Goal: Information Seeking & Learning: Learn about a topic

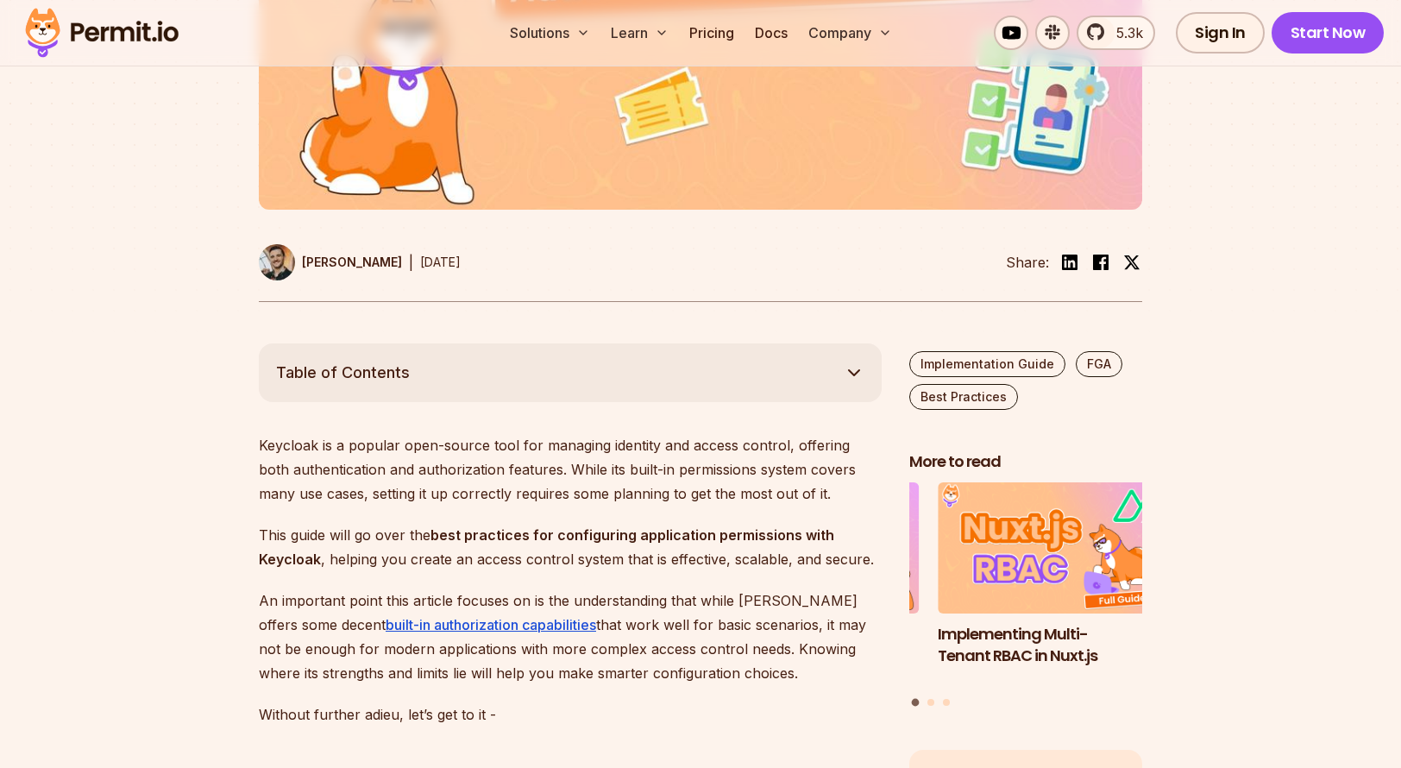
scroll to position [690, 0]
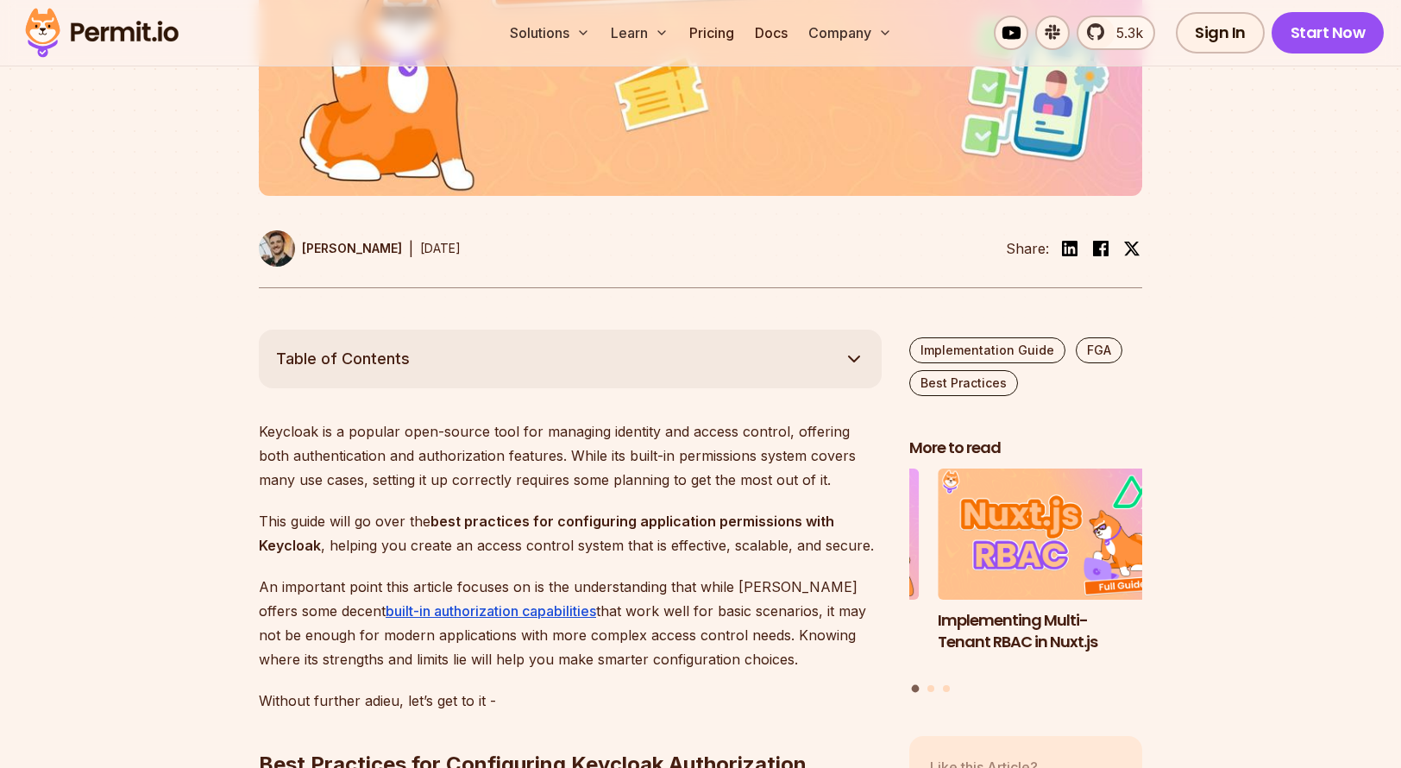
click at [581, 348] on button "Table of Contents" at bounding box center [570, 358] width 623 height 59
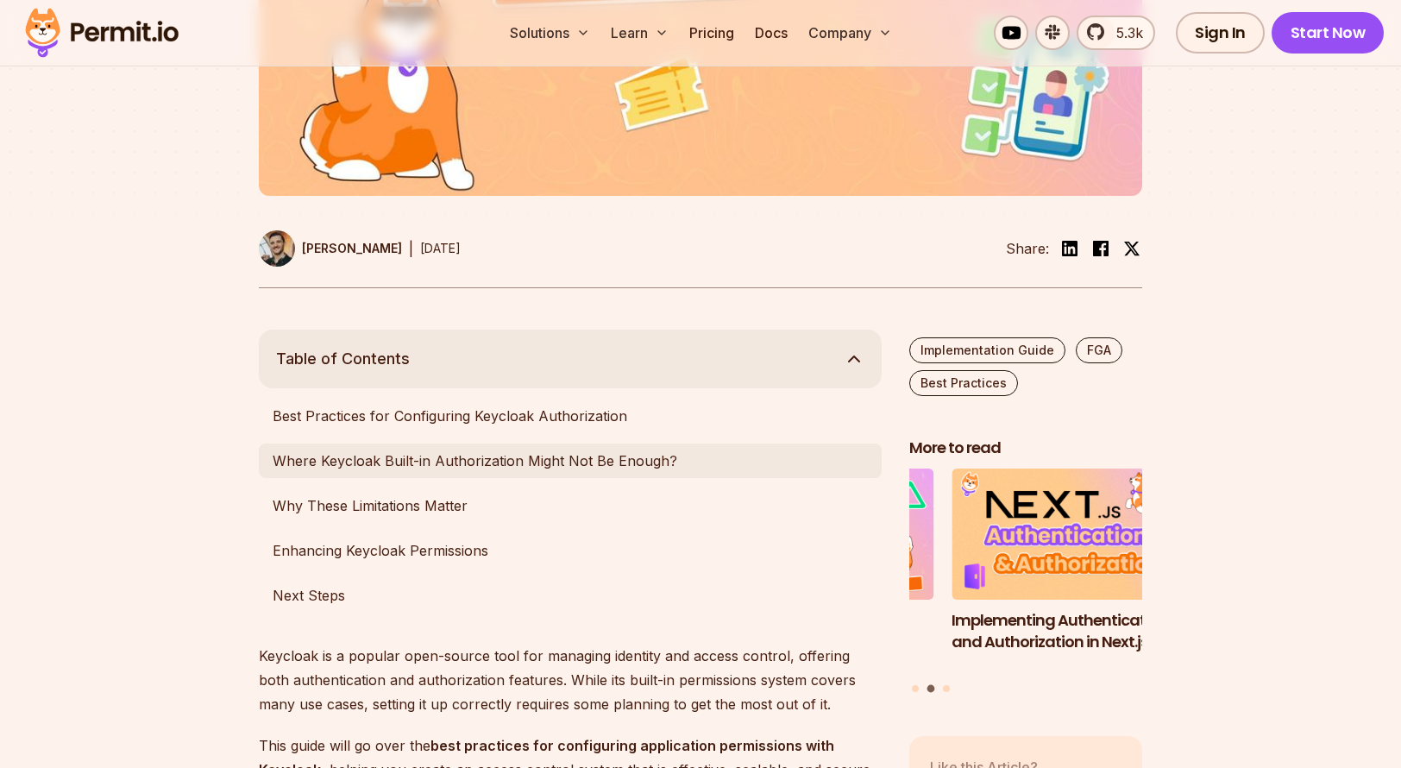
click at [544, 463] on link "Where Keycloak Built-in Authorization Might Not Be Enough?" at bounding box center [570, 460] width 623 height 34
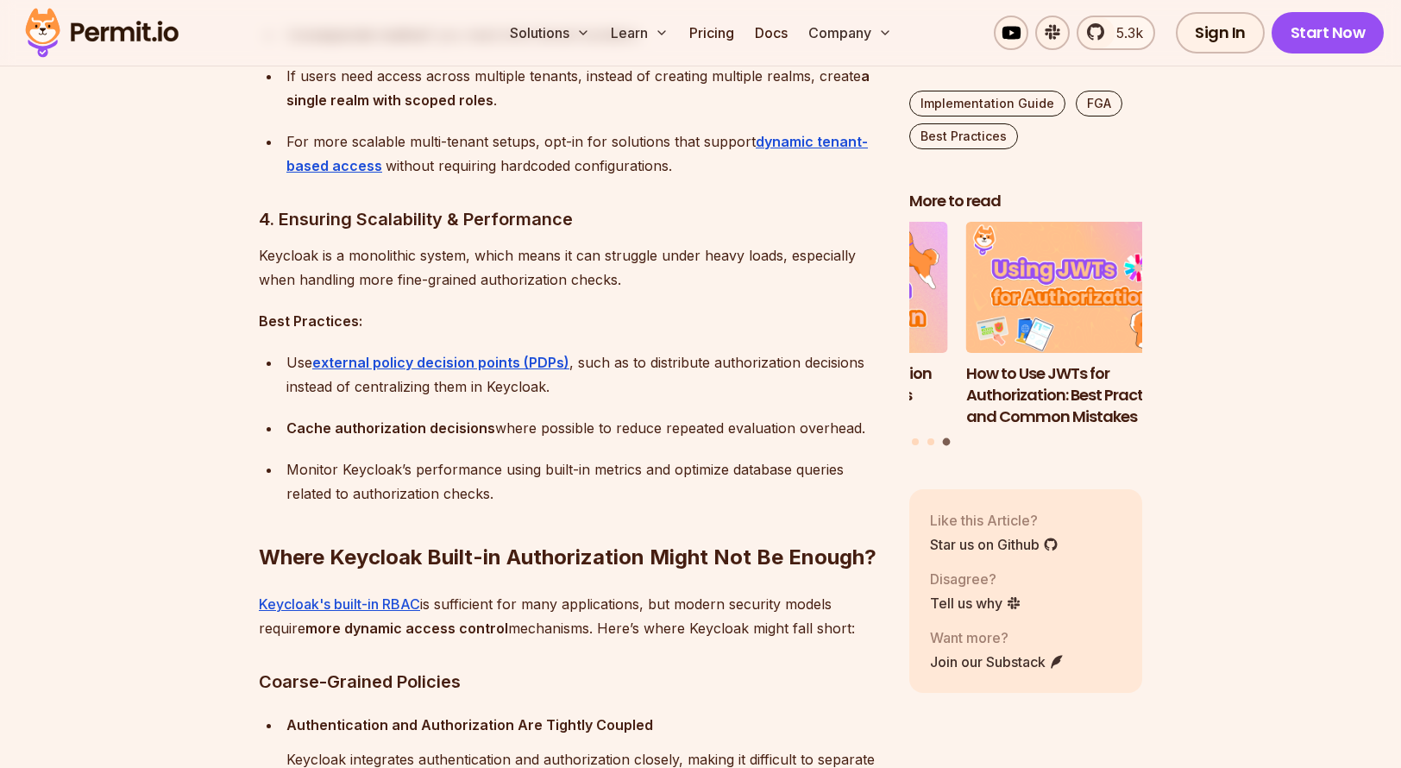
scroll to position [2946, 0]
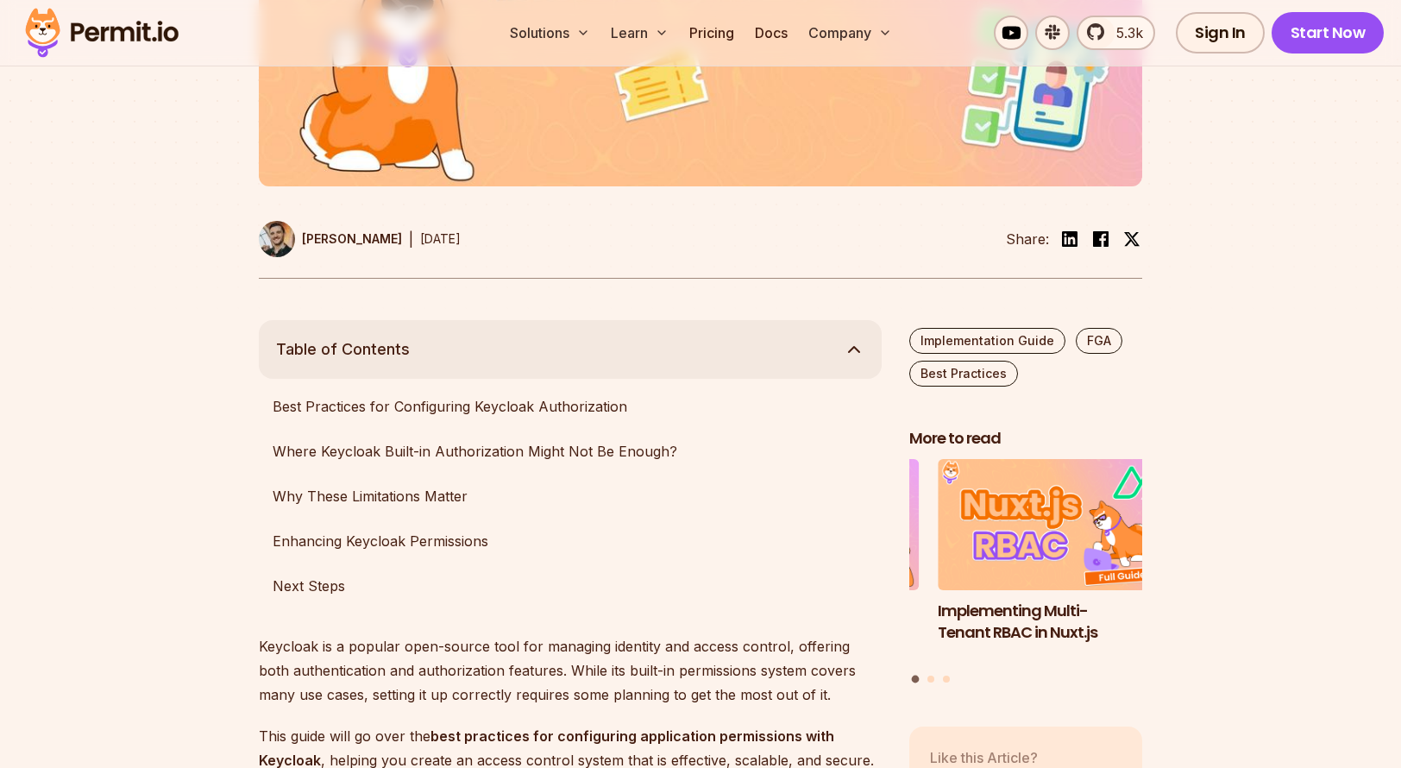
scroll to position [690, 0]
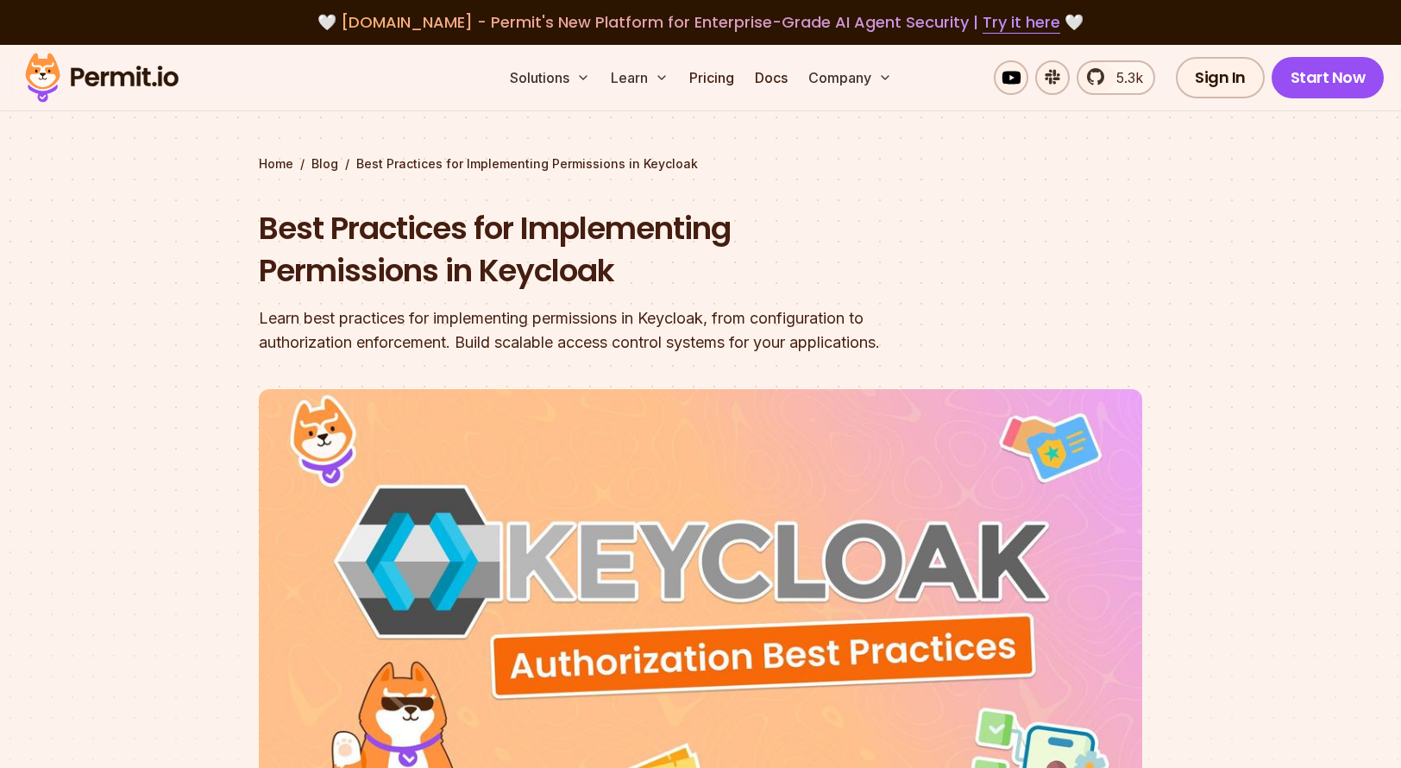
scroll to position [690, 0]
